Goal: Ask a question: Seek information or help from site administrators or community

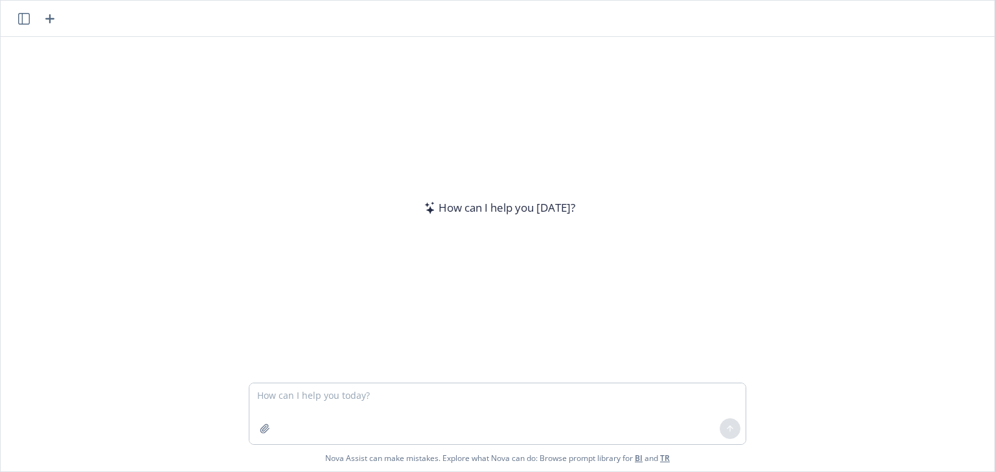
click at [433, 419] on textarea at bounding box center [497, 413] width 496 height 61
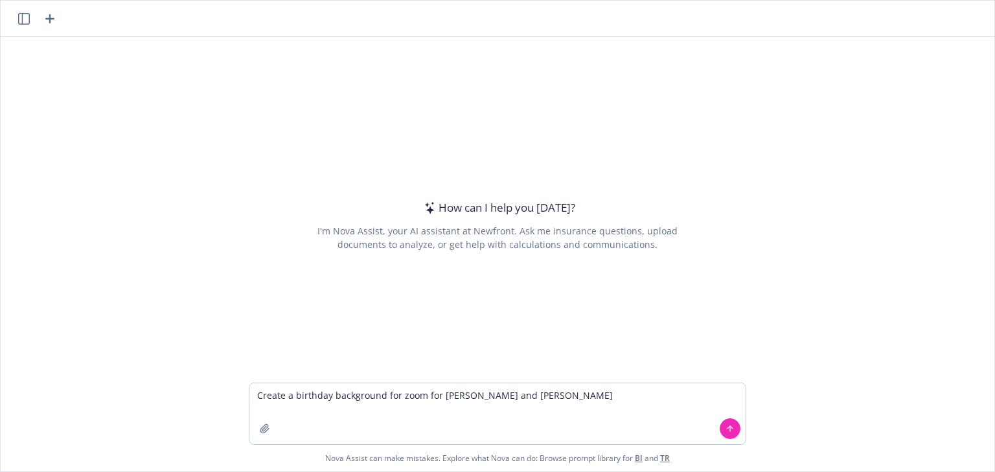
type textarea "Create a birthday background for zoom for [PERSON_NAME] and [PERSON_NAME]"
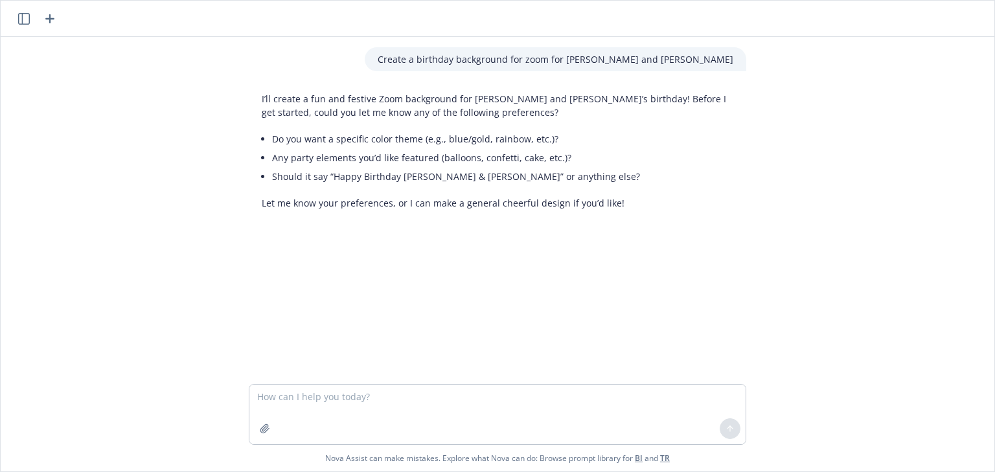
click at [412, 405] on textarea at bounding box center [497, 415] width 496 height 60
type textarea "M"
type textarea "Y"
type textarea "Use your Imagination"
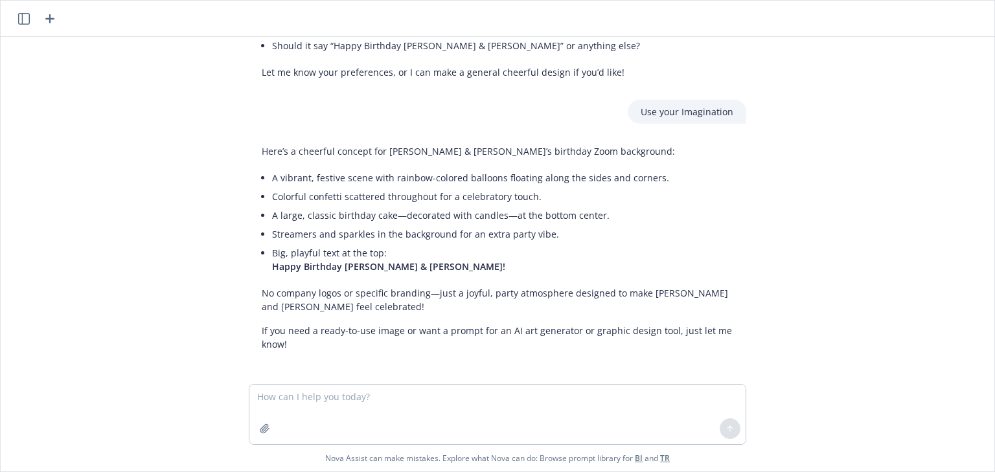
scroll to position [133, 0]
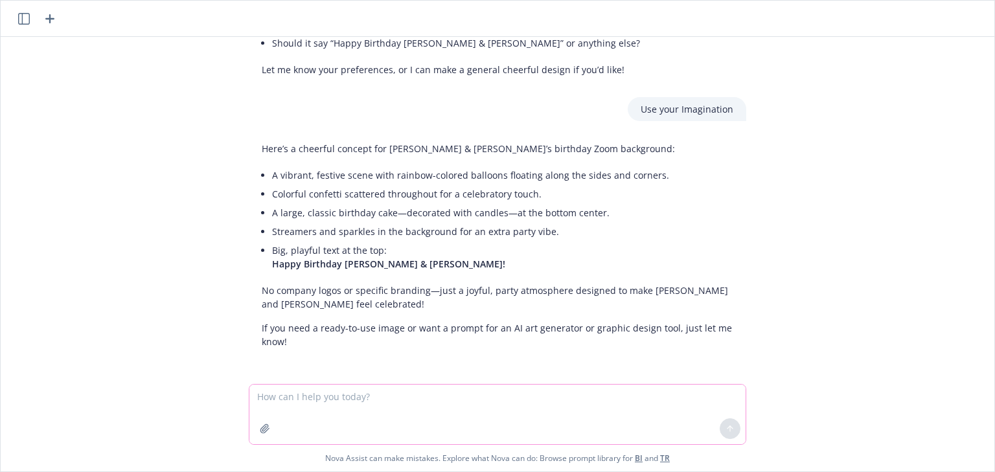
click at [393, 427] on textarea at bounding box center [497, 415] width 496 height 60
type textarea "please provide the ready to use image"
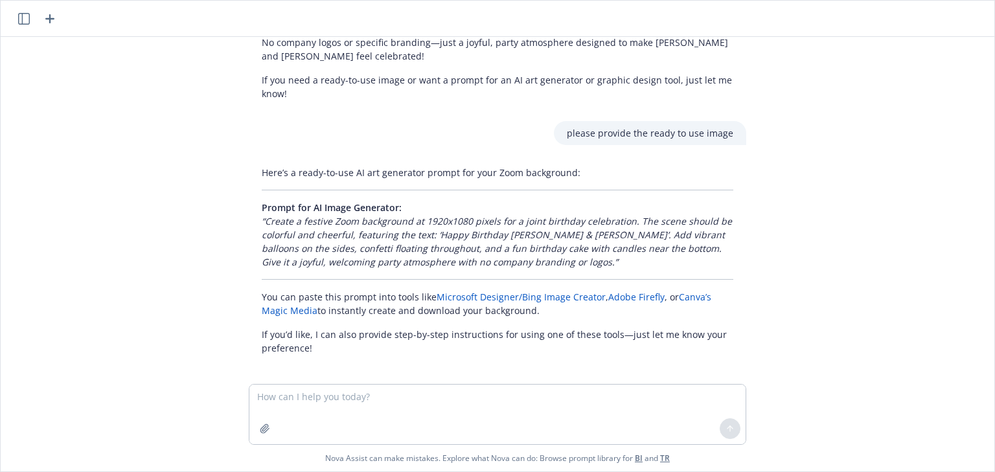
scroll to position [388, 0]
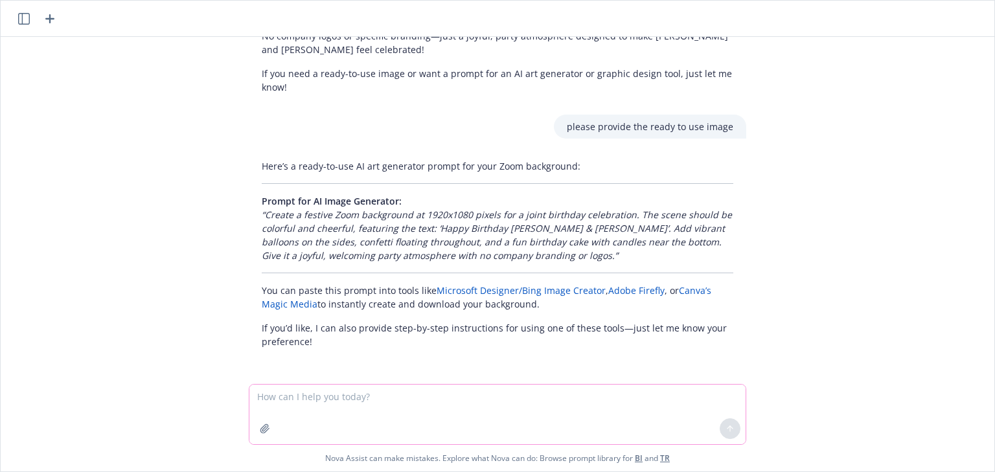
click at [384, 425] on textarea at bounding box center [497, 415] width 496 height 60
